Goal: Transaction & Acquisition: Purchase product/service

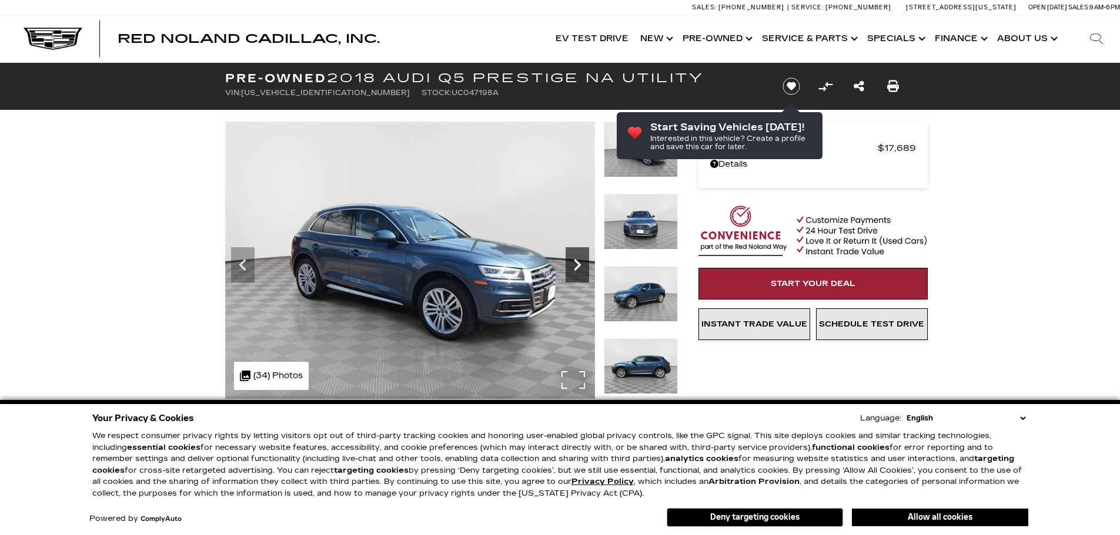
click at [575, 269] on icon "Next" at bounding box center [577, 265] width 24 height 24
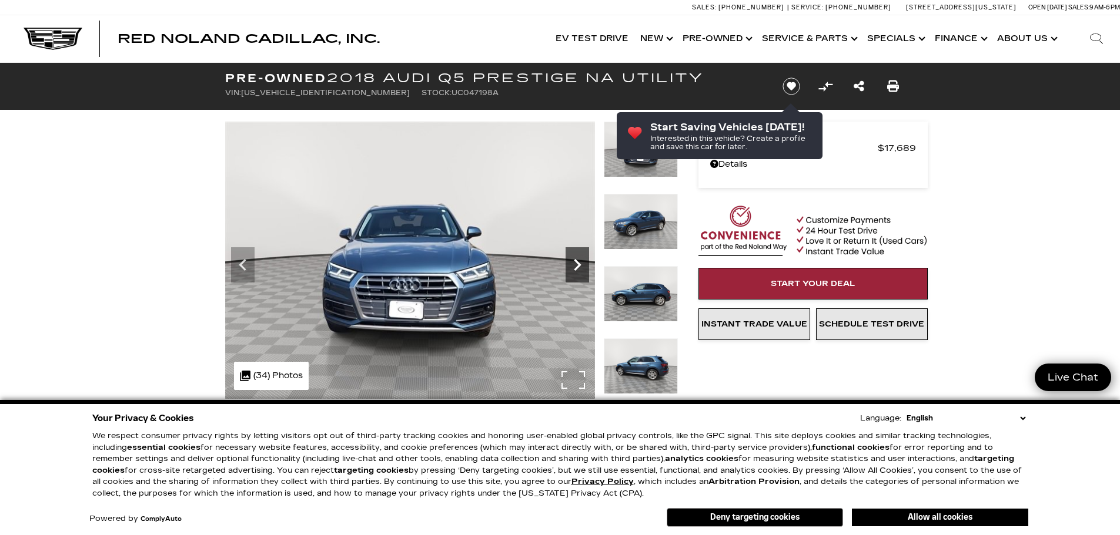
click at [575, 269] on icon "Next" at bounding box center [577, 265] width 7 height 12
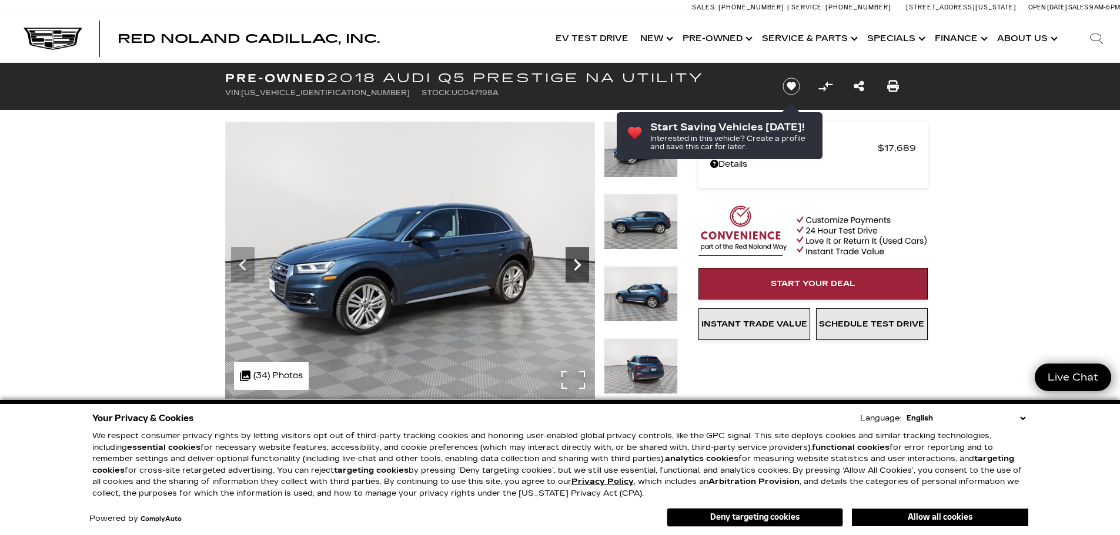
click at [573, 266] on icon "Next" at bounding box center [577, 265] width 24 height 24
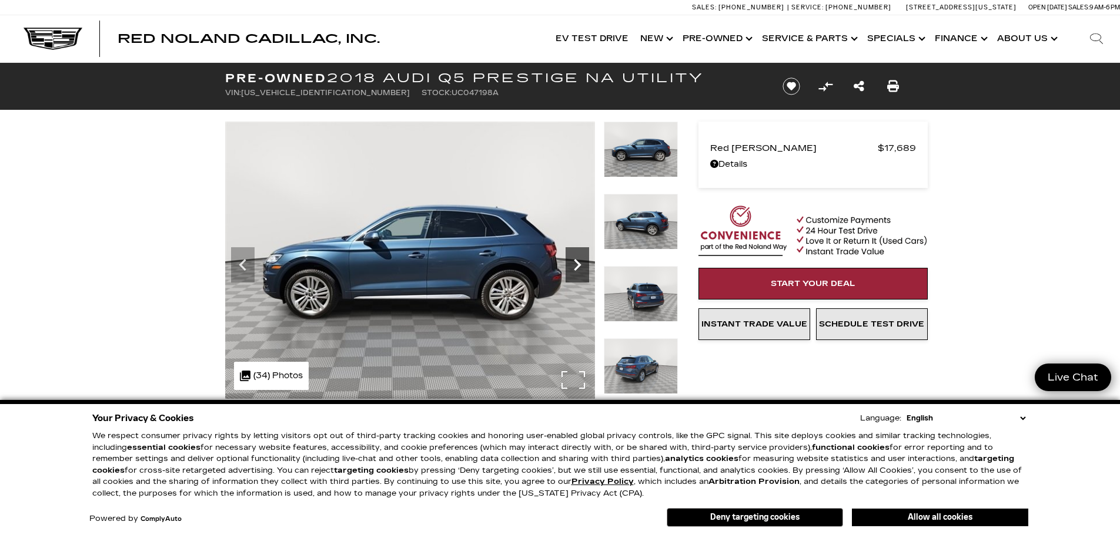
click at [573, 266] on icon "Next" at bounding box center [577, 265] width 24 height 24
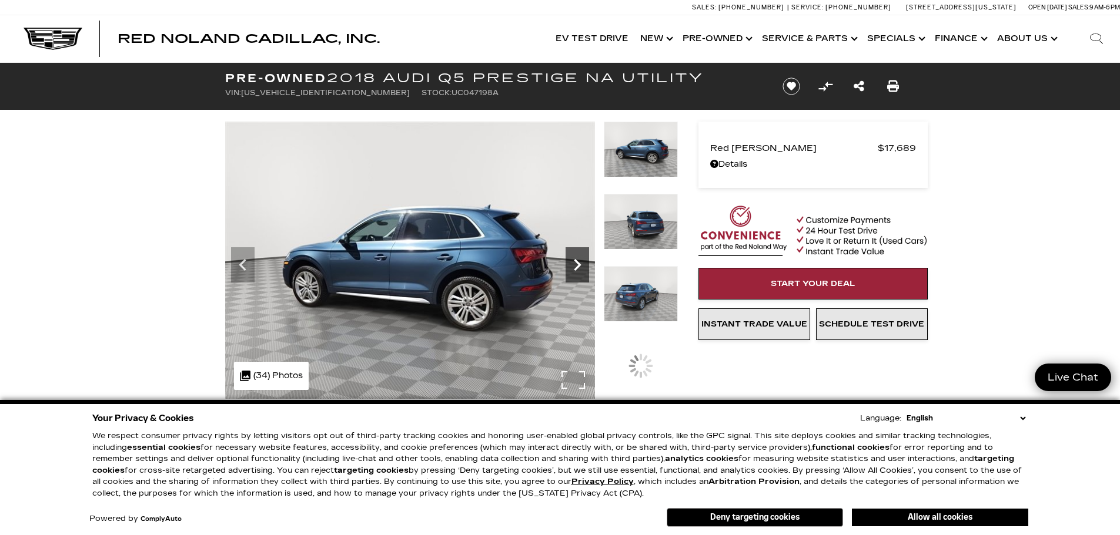
click at [573, 266] on icon "Next" at bounding box center [577, 265] width 24 height 24
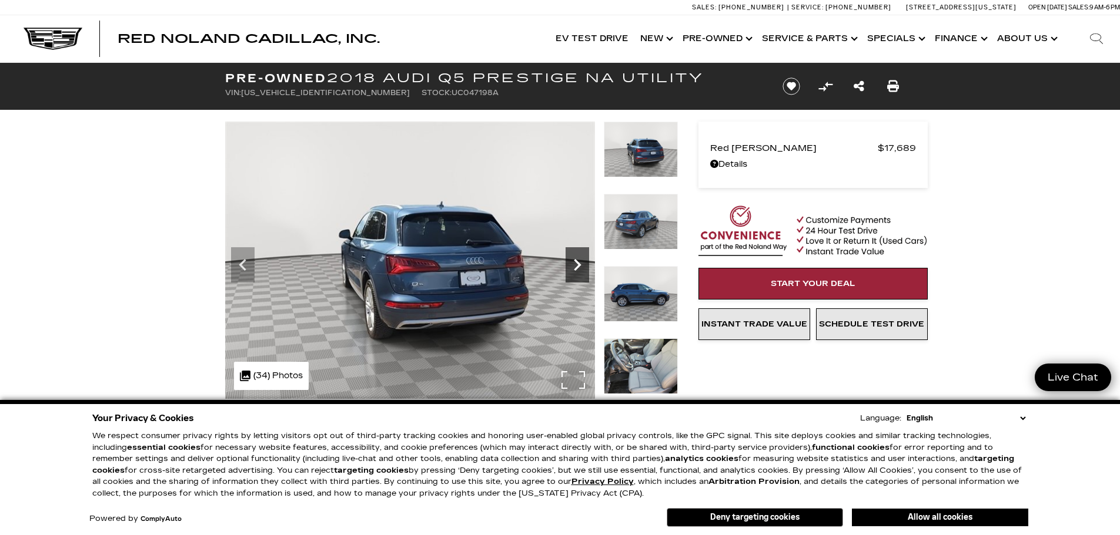
click at [573, 266] on icon "Next" at bounding box center [577, 265] width 24 height 24
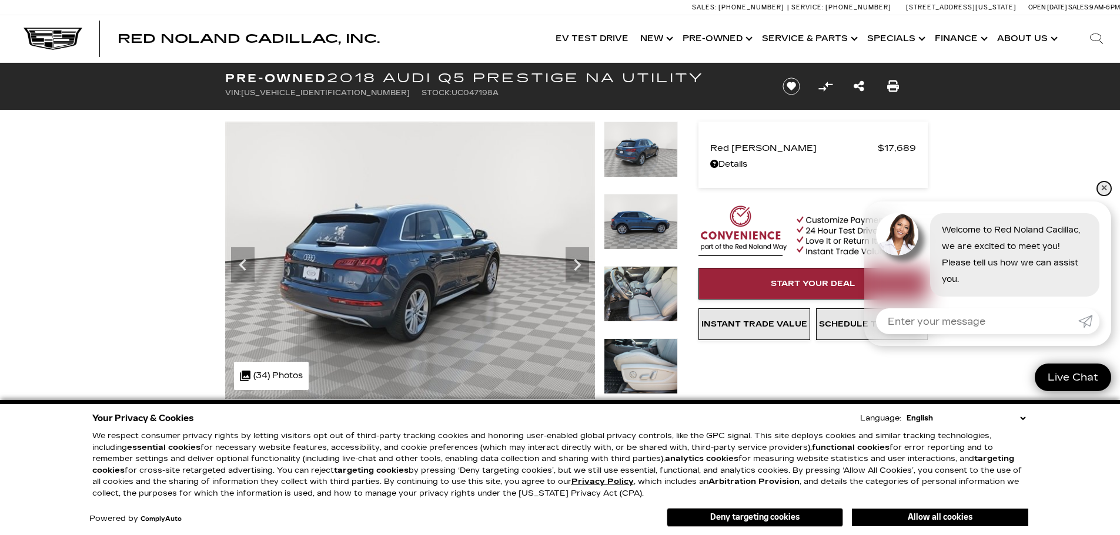
click at [1100, 188] on link "✕" at bounding box center [1104, 189] width 14 height 14
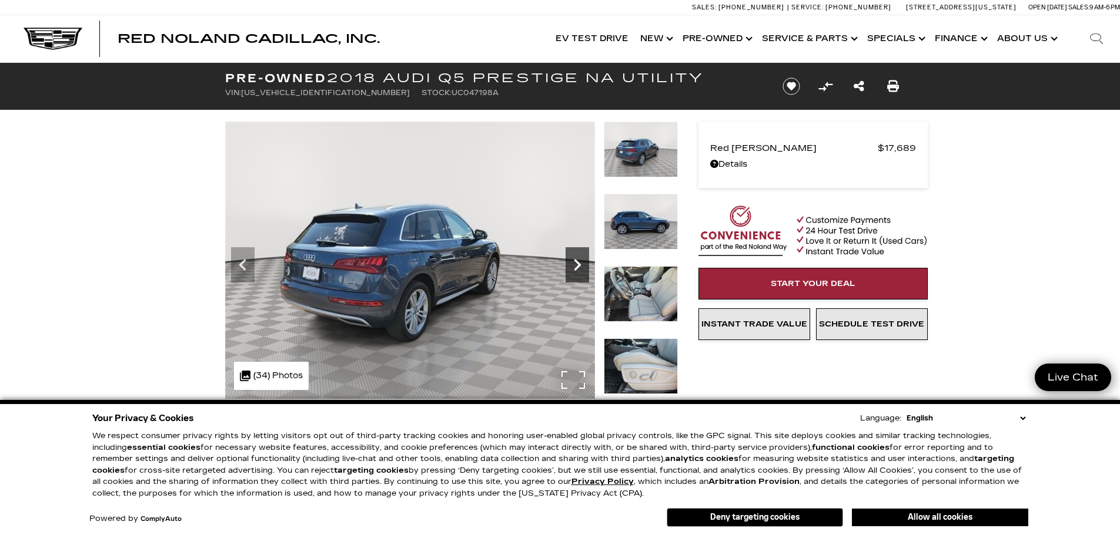
click at [577, 260] on icon "Next" at bounding box center [577, 265] width 24 height 24
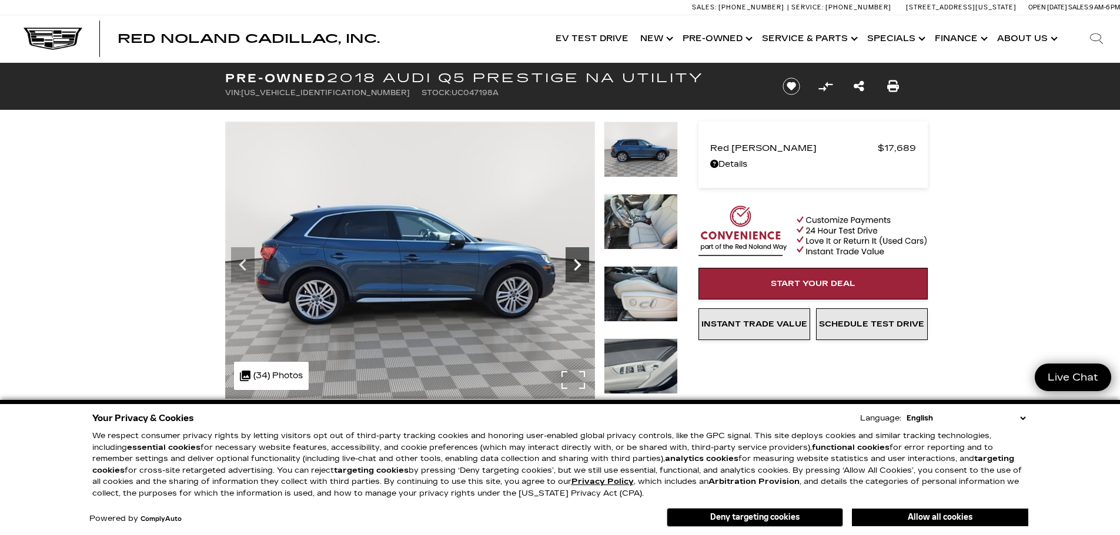
click at [577, 260] on icon "Next" at bounding box center [577, 265] width 24 height 24
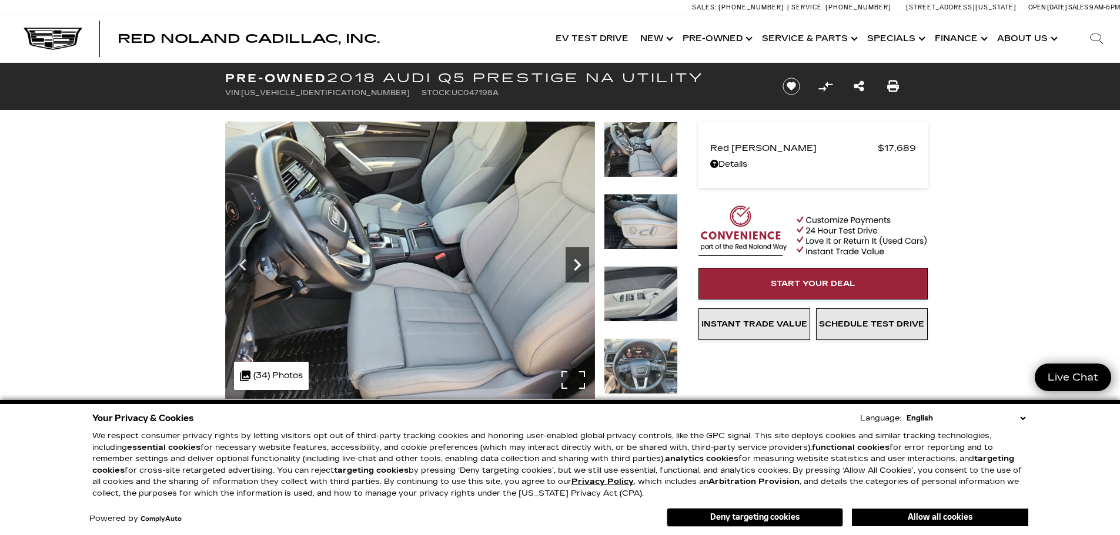
click at [577, 260] on icon "Next" at bounding box center [577, 265] width 24 height 24
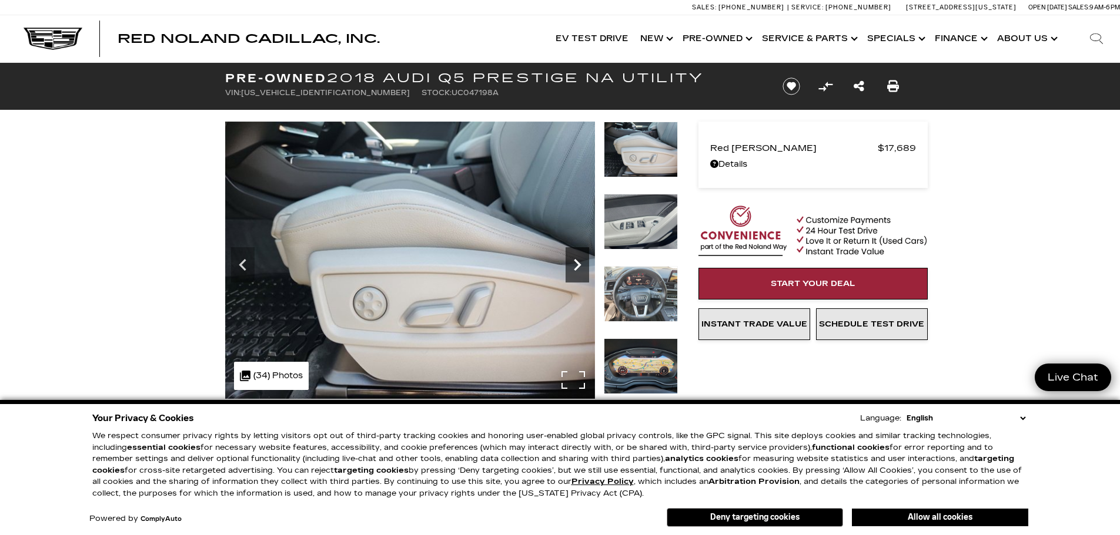
click at [577, 260] on icon "Next" at bounding box center [577, 265] width 24 height 24
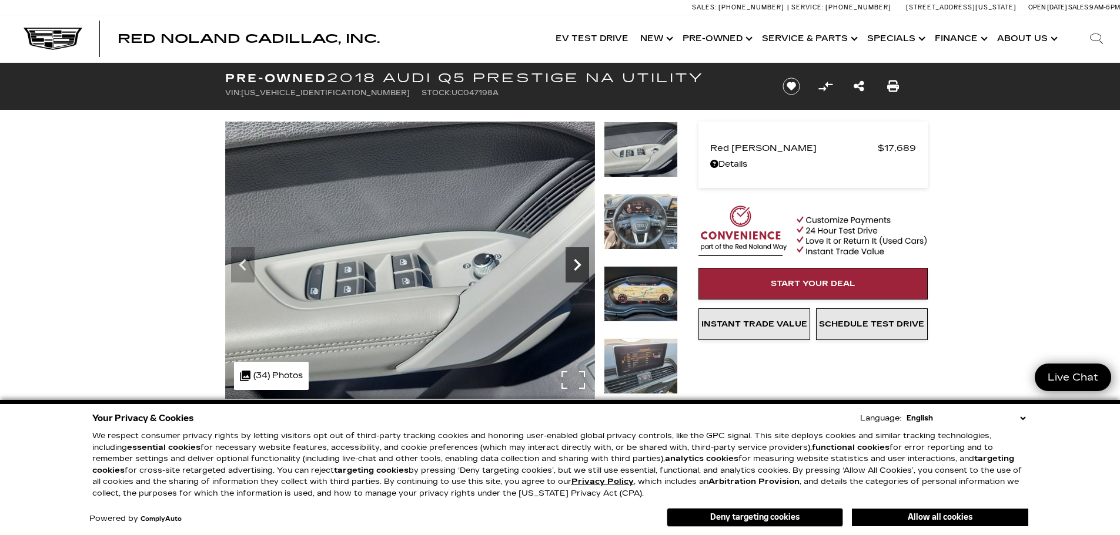
click at [577, 260] on icon "Next" at bounding box center [577, 265] width 24 height 24
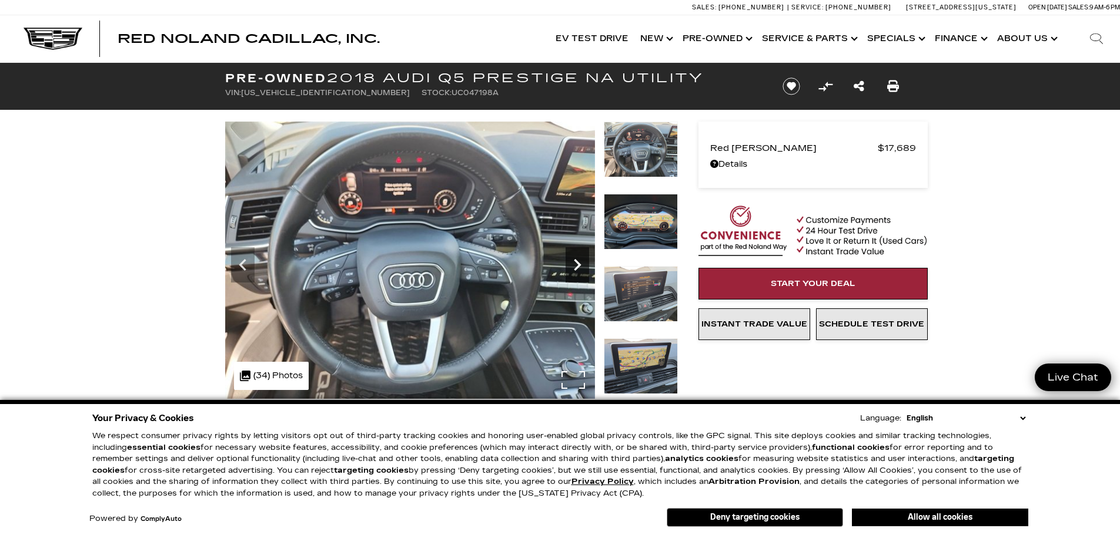
click at [577, 260] on icon "Next" at bounding box center [577, 265] width 24 height 24
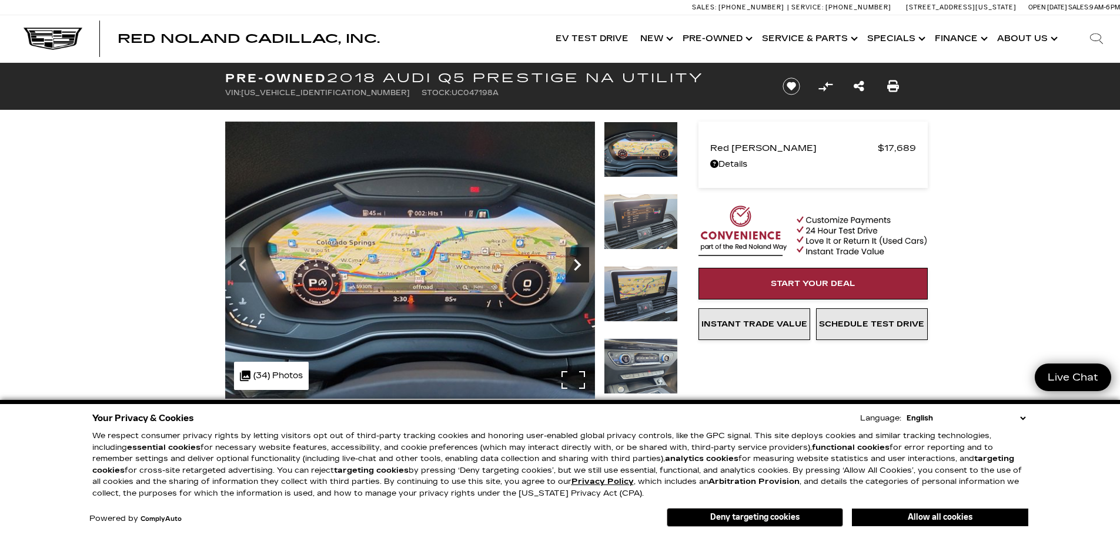
click at [577, 260] on icon "Next" at bounding box center [577, 265] width 24 height 24
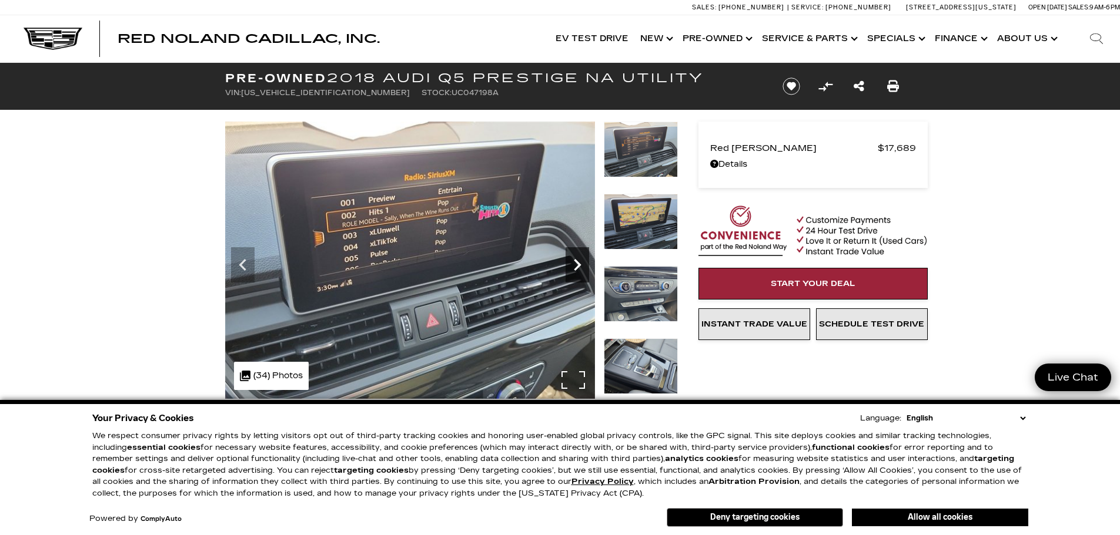
click at [577, 260] on icon "Next" at bounding box center [577, 265] width 24 height 24
